Goal: Check status: Check status

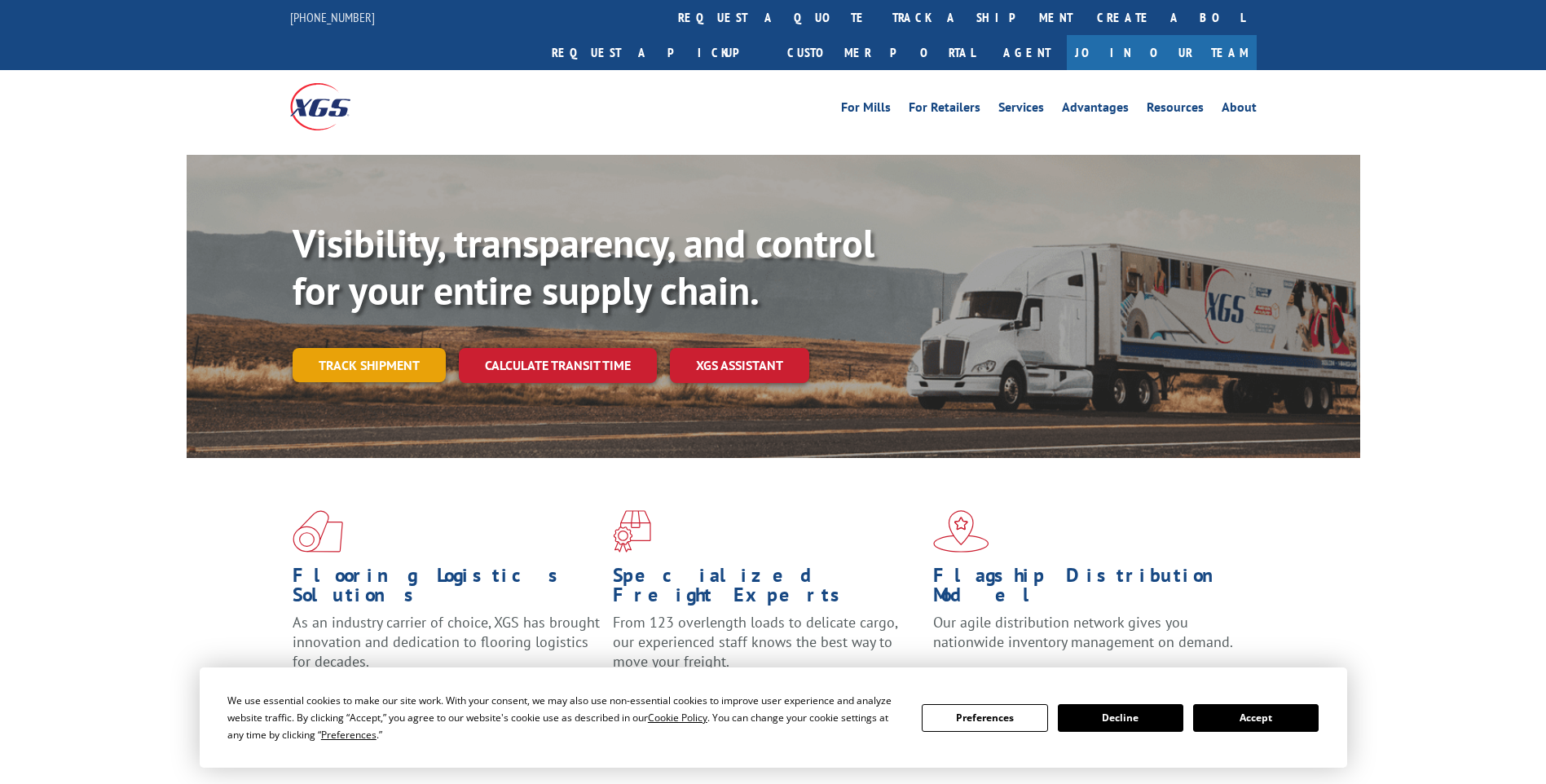
click at [374, 348] on link "Track shipment" at bounding box center [369, 365] width 153 height 34
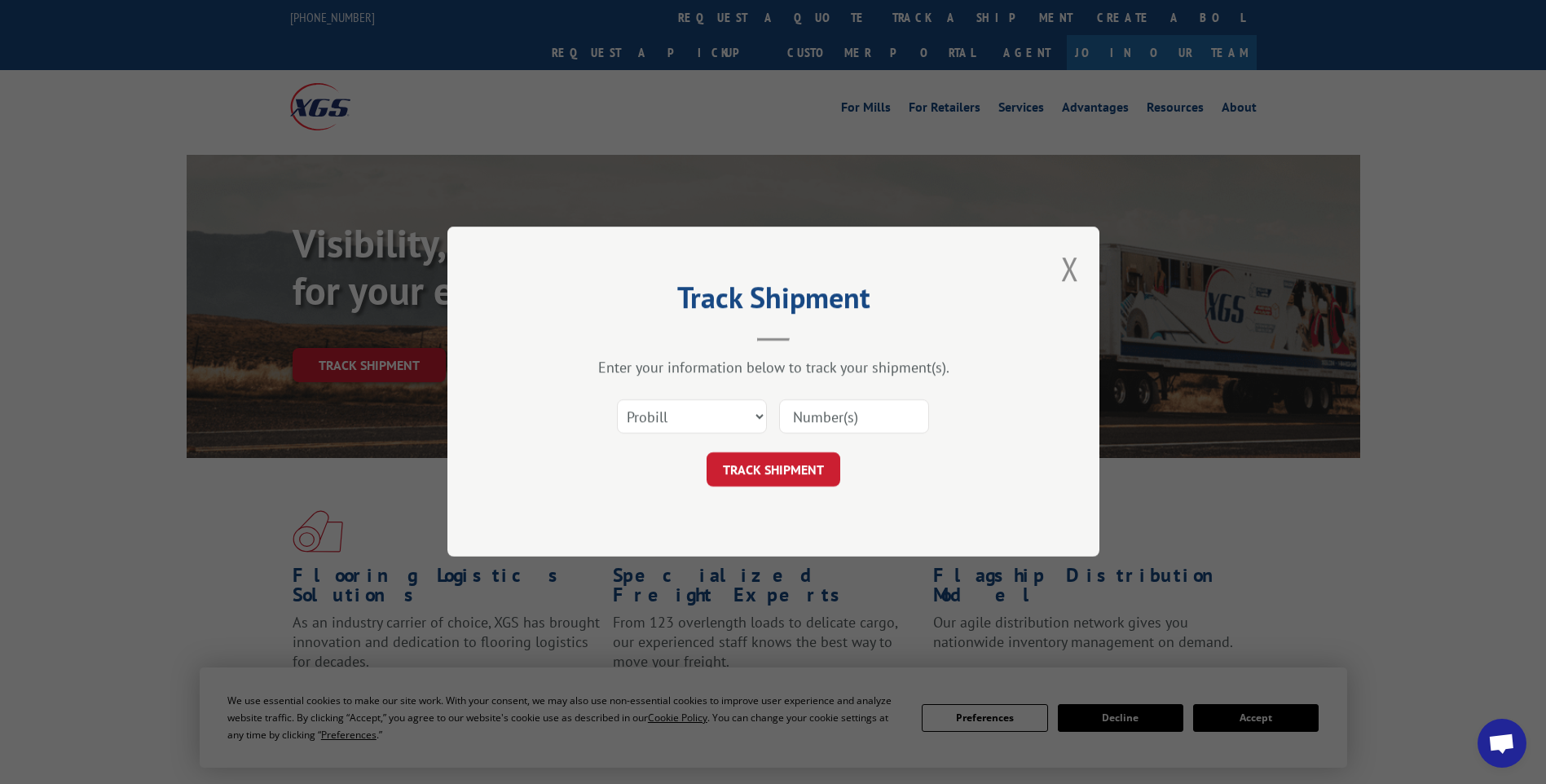
click at [854, 410] on input at bounding box center [854, 417] width 150 height 34
type input "5156490"
click button "TRACK SHIPMENT" at bounding box center [773, 470] width 134 height 34
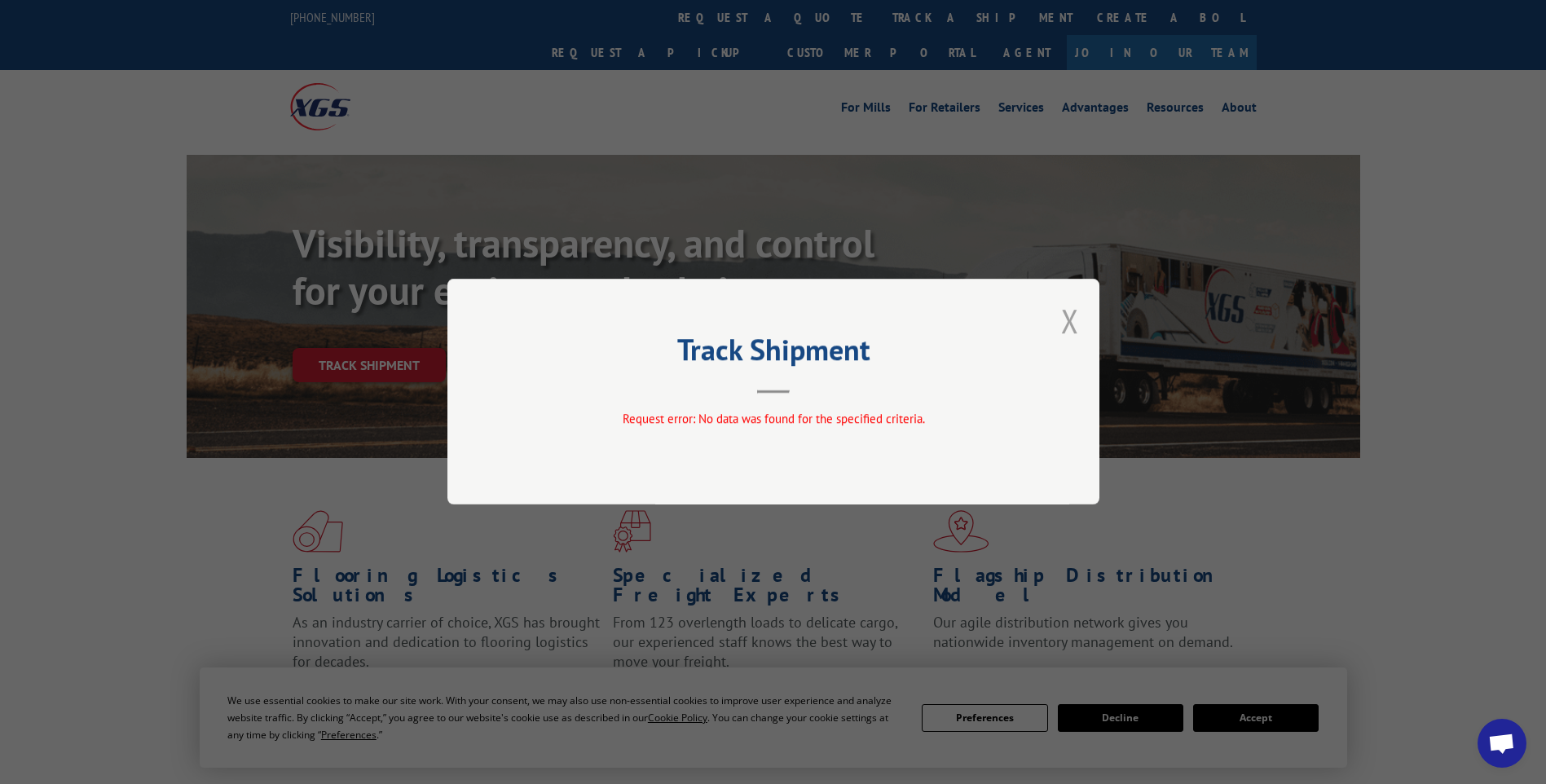
click at [1070, 321] on button "Close modal" at bounding box center [1070, 320] width 18 height 43
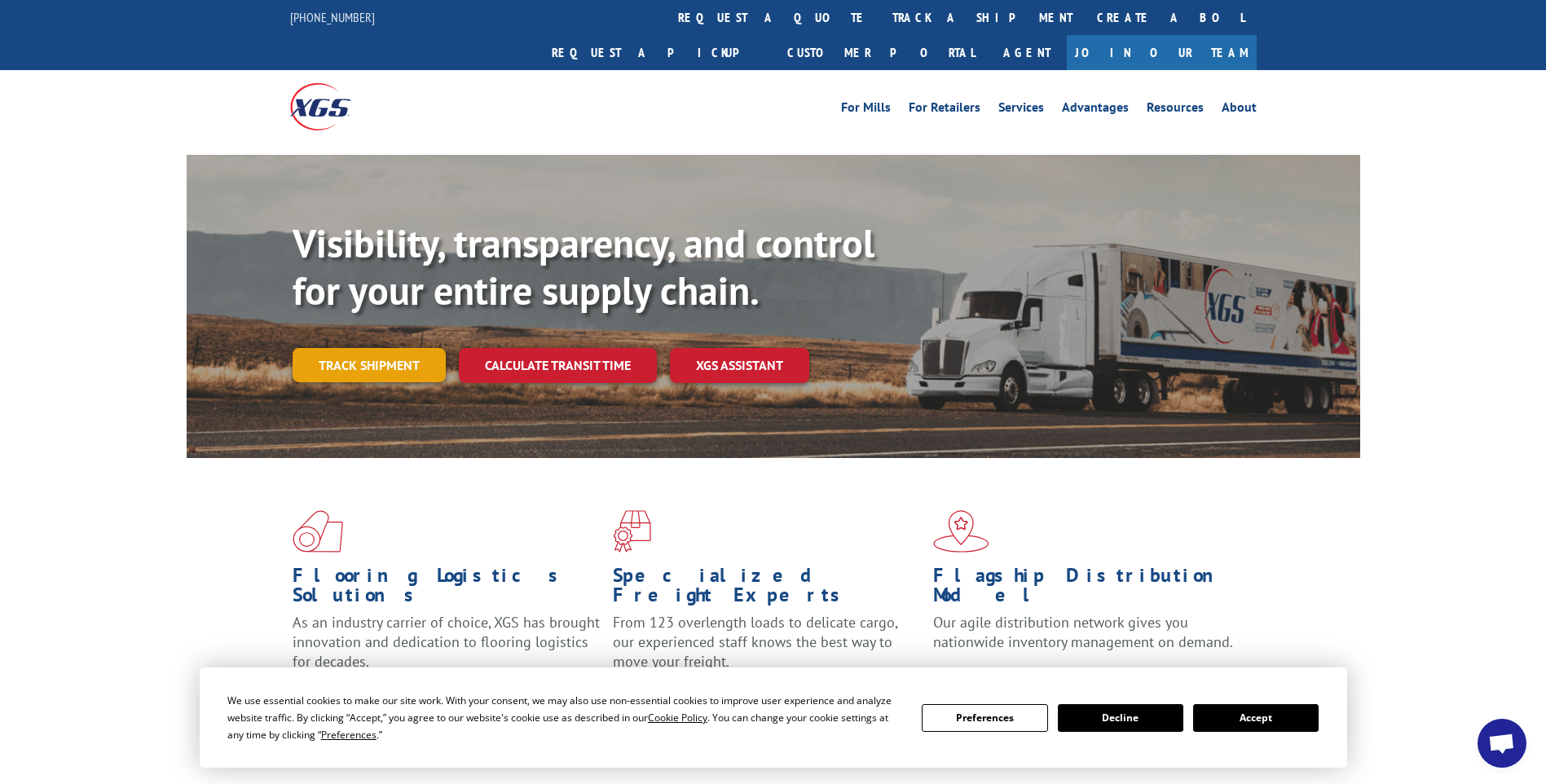
click at [410, 348] on link "Track shipment" at bounding box center [369, 365] width 153 height 34
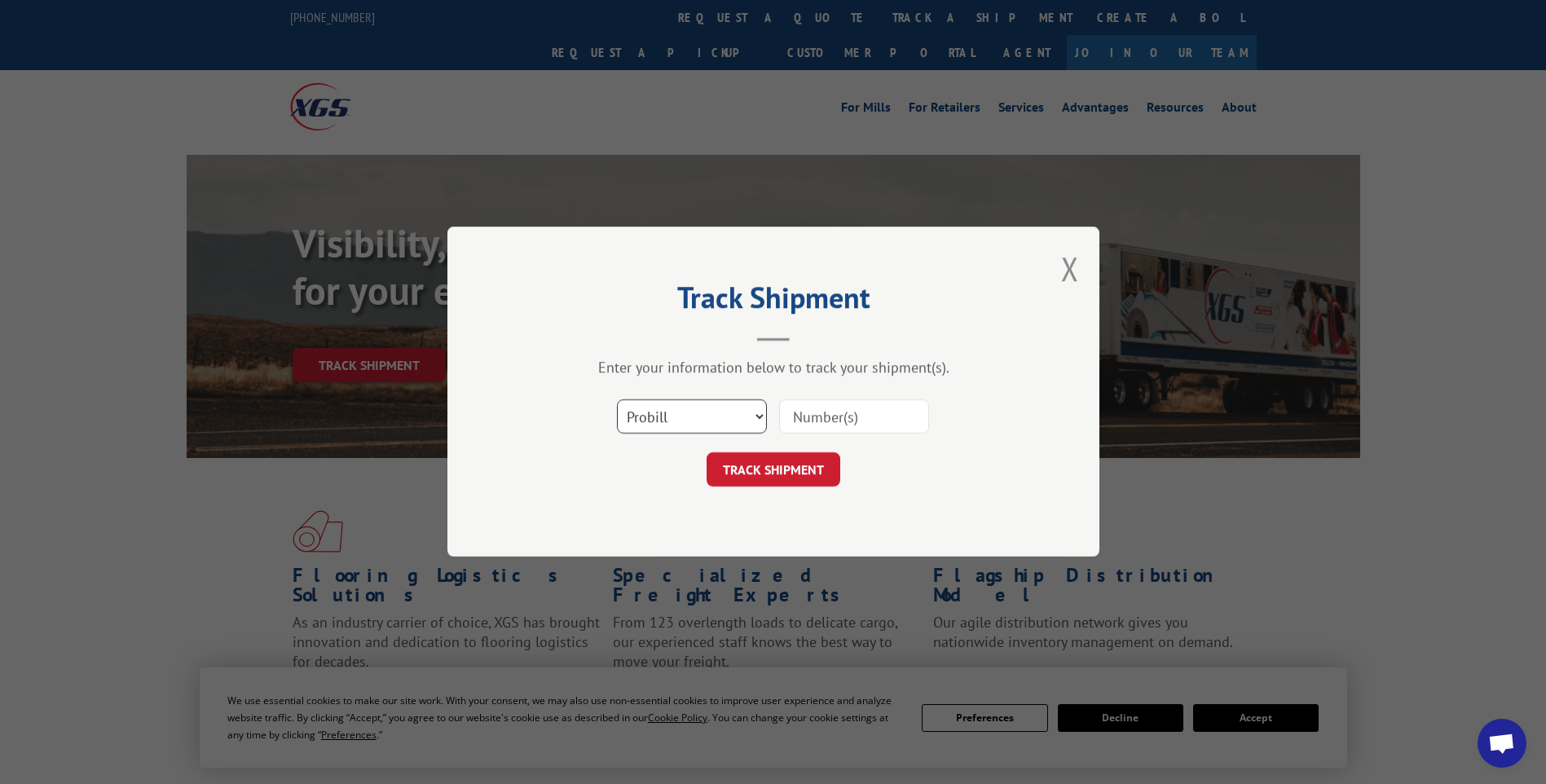
click at [759, 416] on select "Select category... Probill BOL PO" at bounding box center [692, 417] width 150 height 34
select select "bol"
click at [617, 400] on select "Select category... Probill BOL PO" at bounding box center [692, 417] width 150 height 34
click at [801, 408] on input at bounding box center [854, 417] width 150 height 34
type input "5156490"
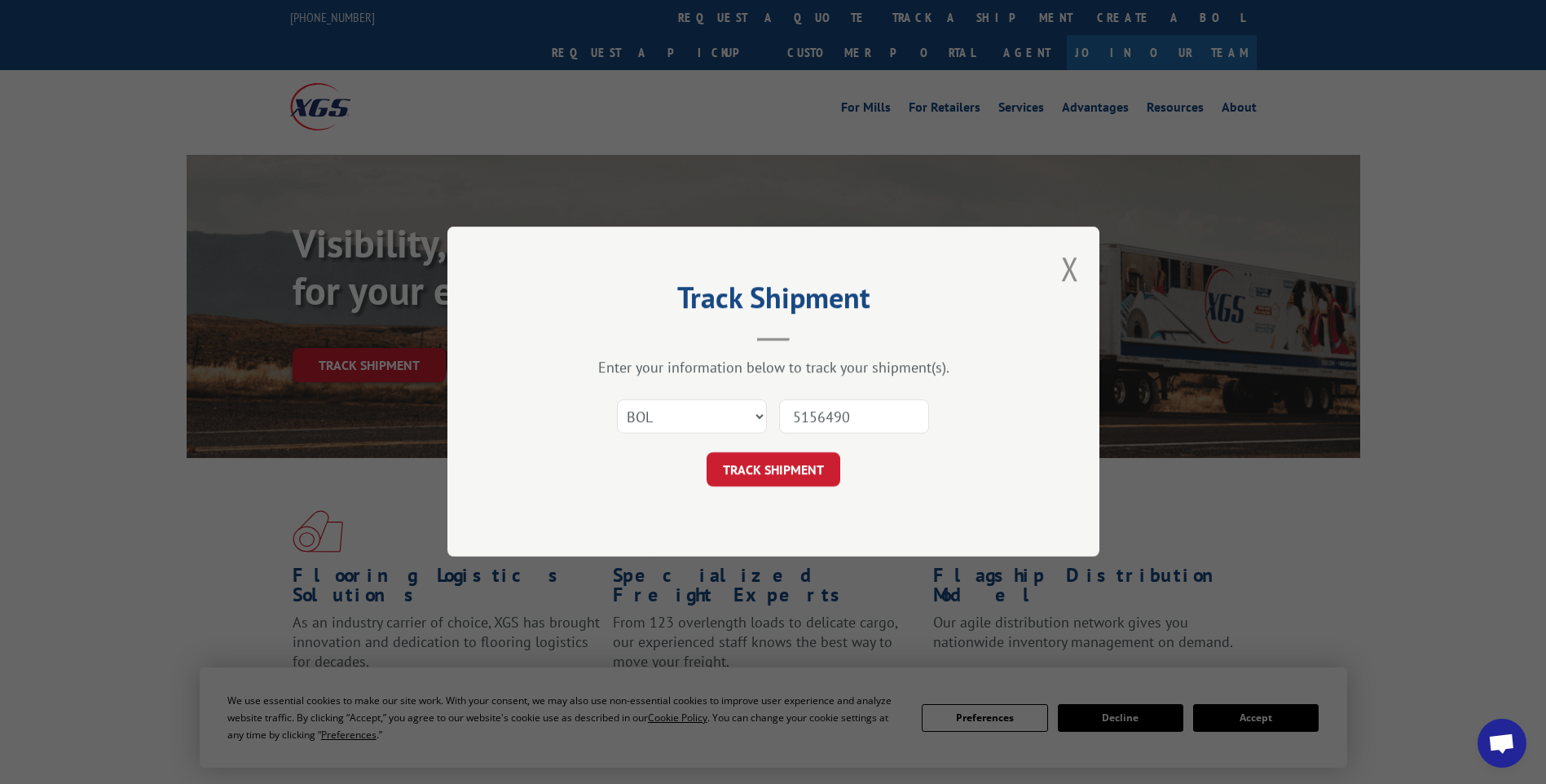
click button "TRACK SHIPMENT" at bounding box center [773, 470] width 134 height 34
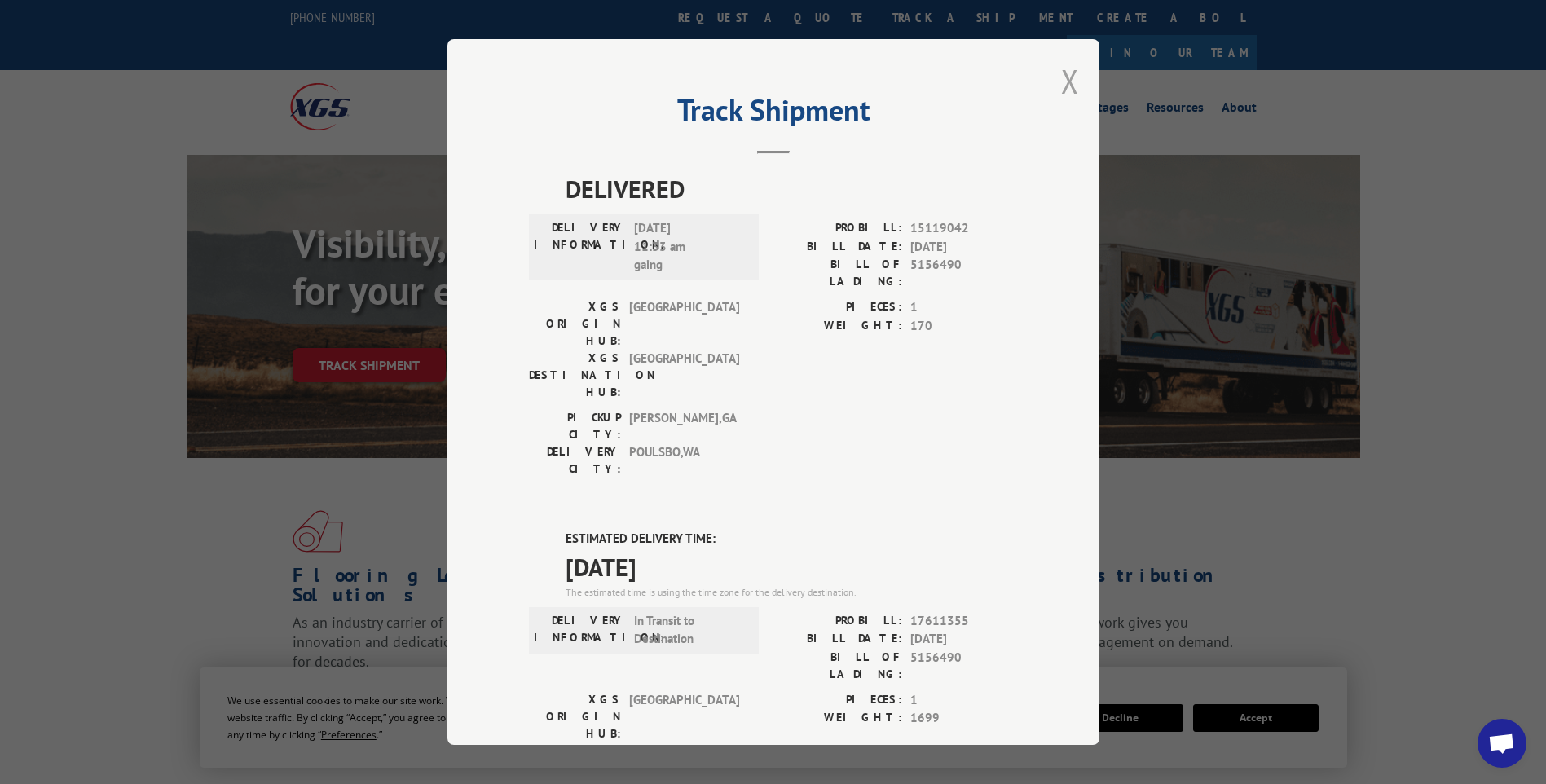
click at [1061, 84] on button "Close modal" at bounding box center [1070, 81] width 18 height 43
